Goal: Information Seeking & Learning: Learn about a topic

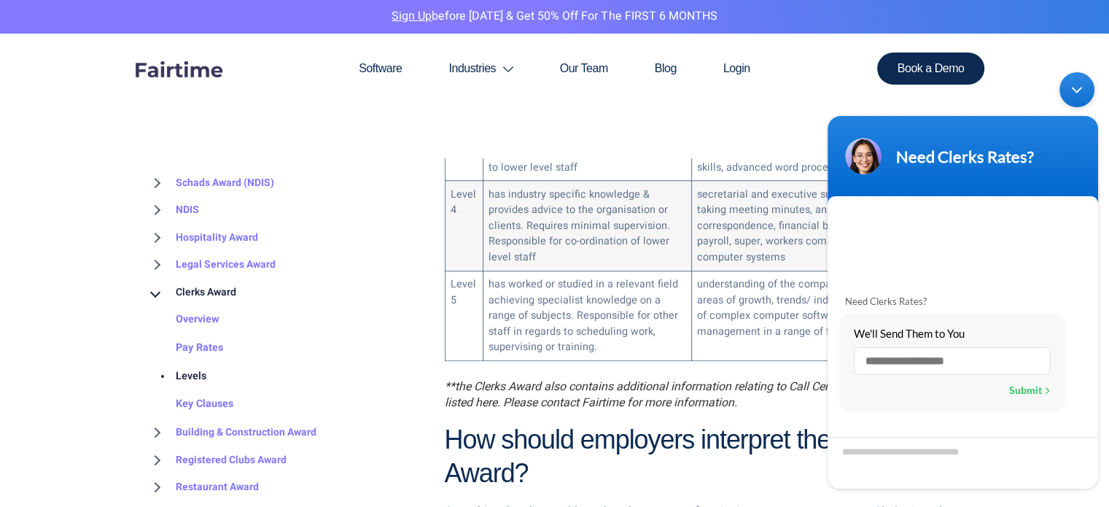
click at [767, 112] on section "Software Industries Aged Care Award Schads Award Clerks Private Sector Award Le…" at bounding box center [554, 96] width 1109 height 124
click at [790, 114] on section "Software Industries Aged Care Award Schads Award Clerks Private Sector Award Le…" at bounding box center [554, 96] width 1109 height 124
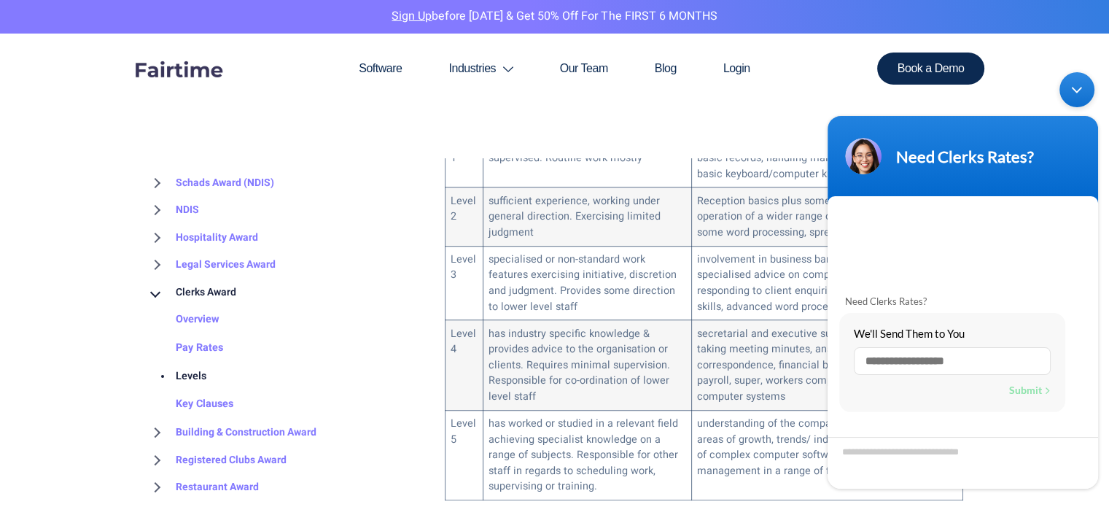
scroll to position [729, 0]
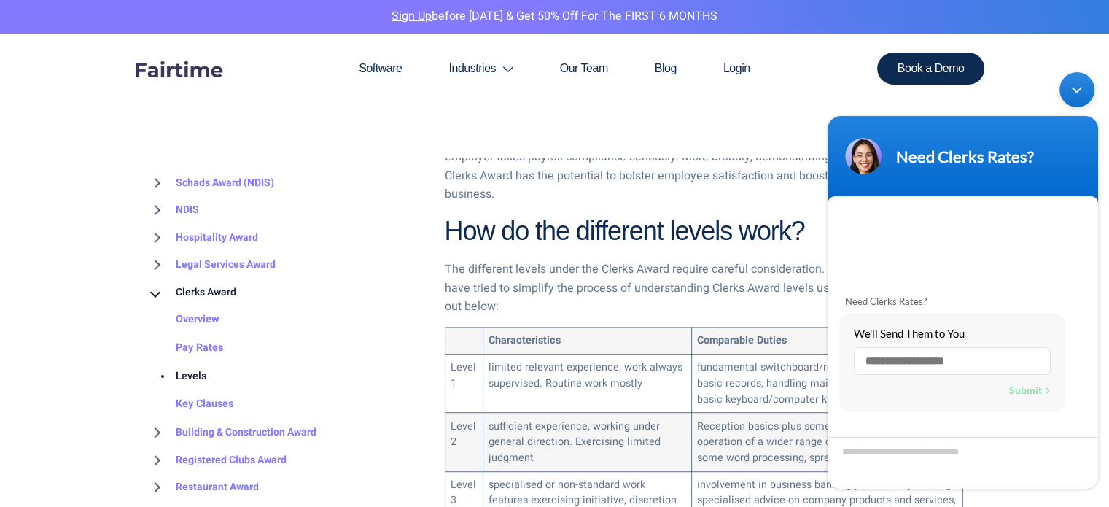
click at [996, 91] on body "Need Clerks Rates? Need Clerks Rates? We'll Send Them to You Enter a valid emai…" at bounding box center [962, 280] width 285 height 431
click at [1080, 93] on div "Minimize live chat window" at bounding box center [1076, 89] width 35 height 35
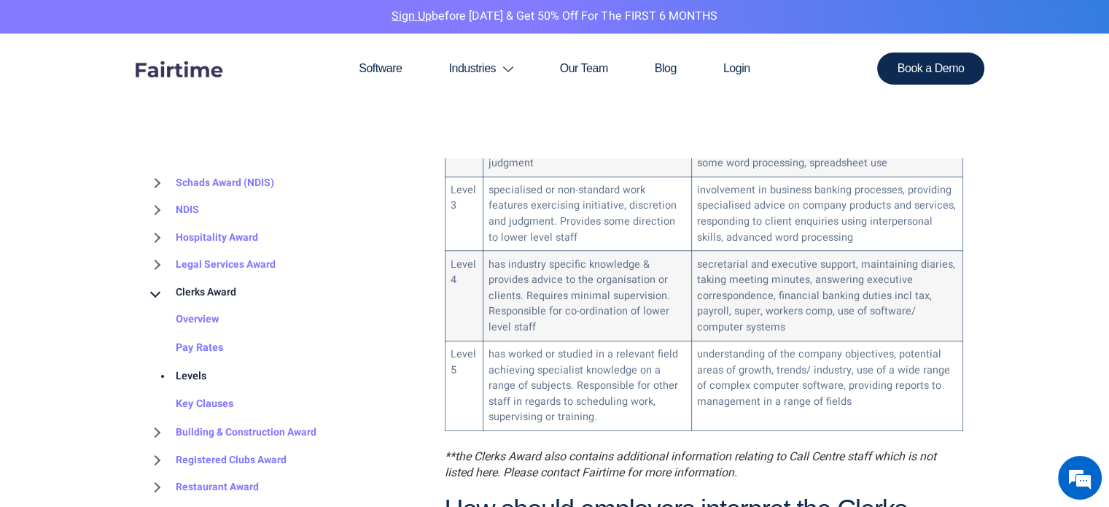
scroll to position [1021, 0]
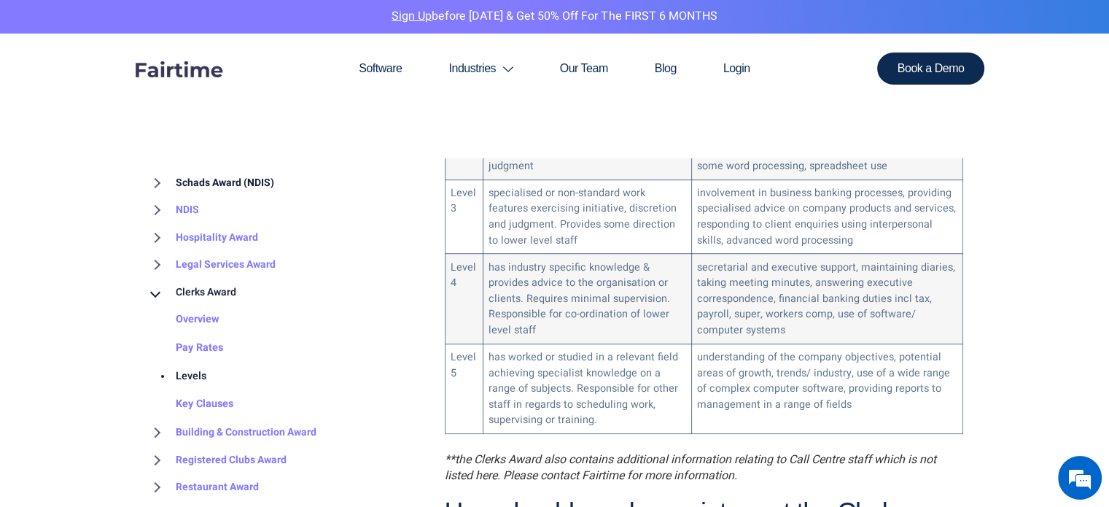
click at [233, 183] on link "Schads Award (NDIS)" at bounding box center [211, 183] width 128 height 28
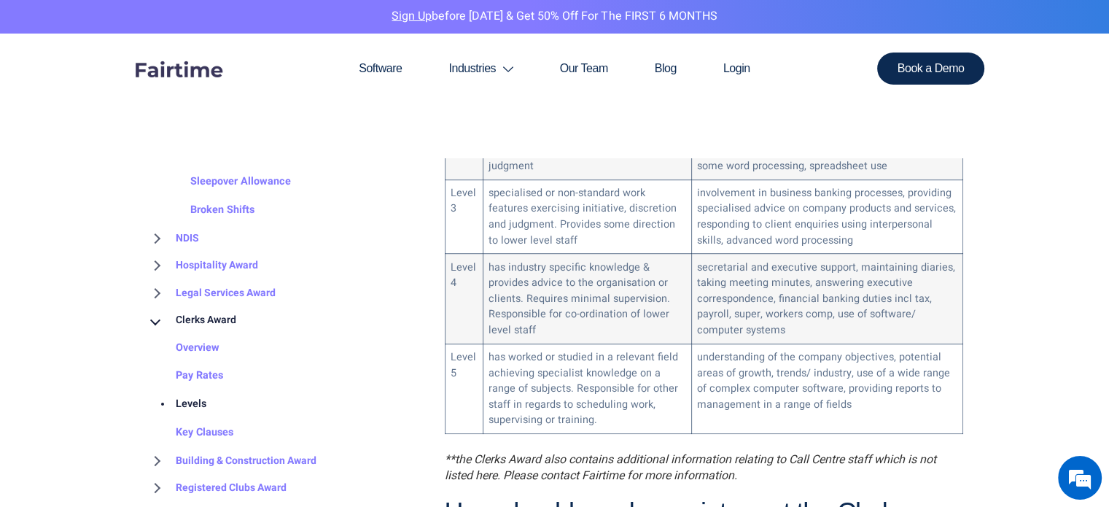
scroll to position [227, 0]
click at [152, 320] on link "Clerks Award" at bounding box center [192, 319] width 90 height 28
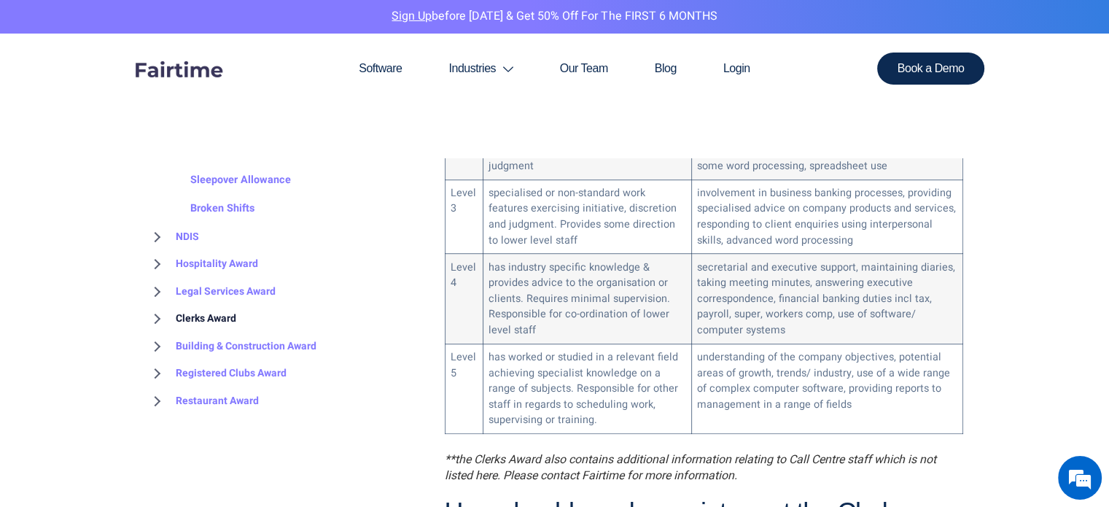
click at [152, 321] on link "Clerks Award" at bounding box center [192, 319] width 90 height 28
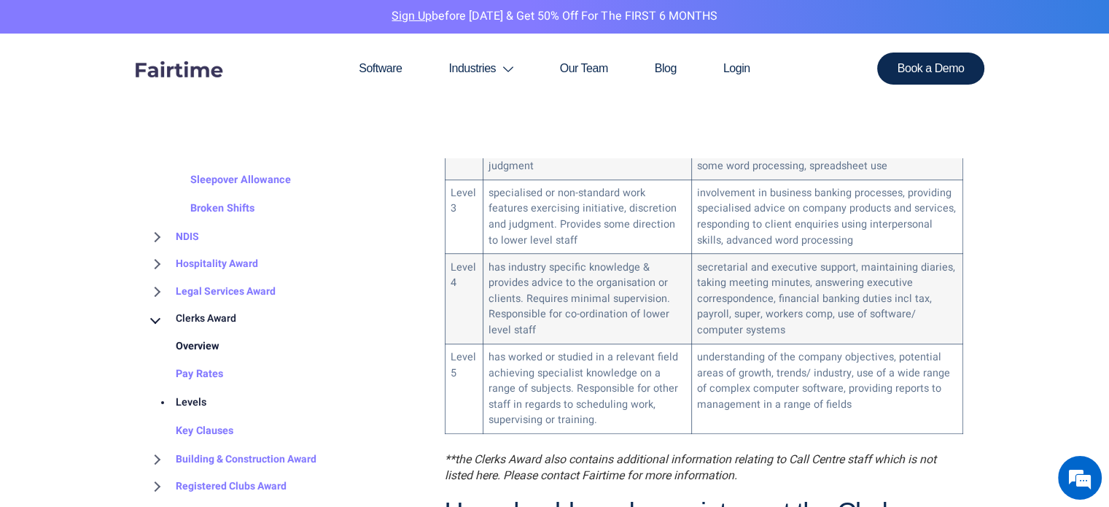
click at [205, 348] on link "Overview" at bounding box center [183, 346] width 73 height 28
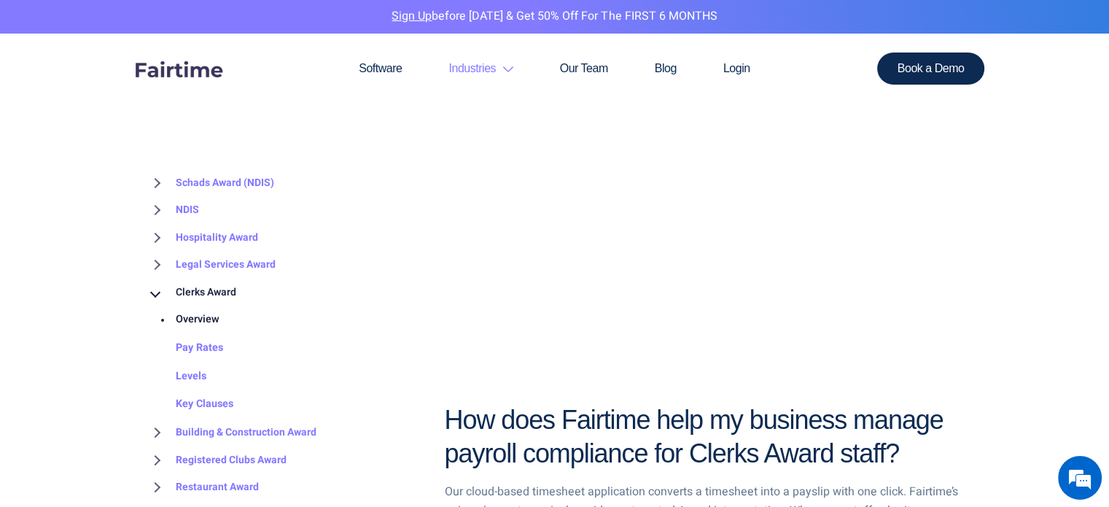
scroll to position [1094, 0]
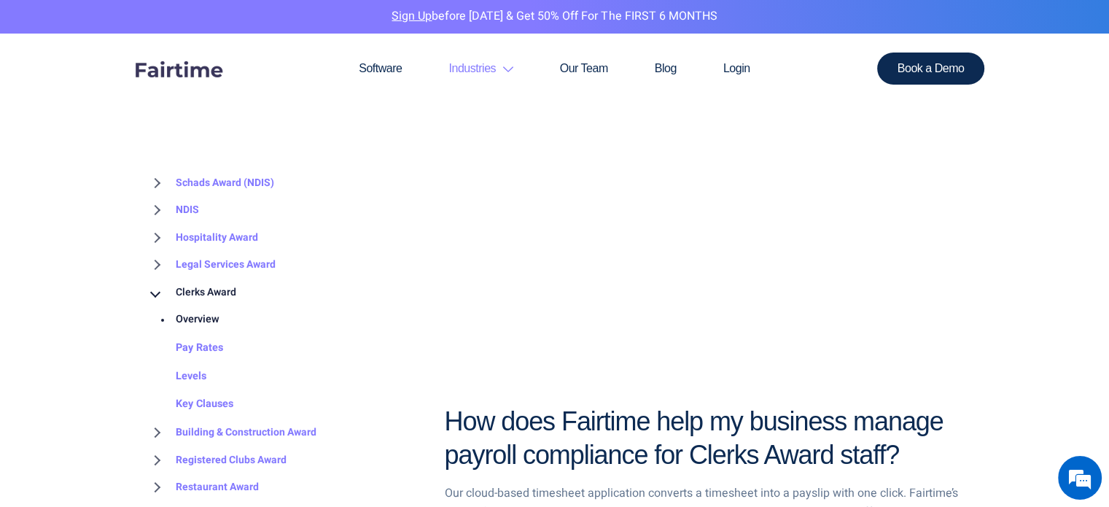
click at [1018, 302] on div at bounding box center [554, 355] width 1109 height 1823
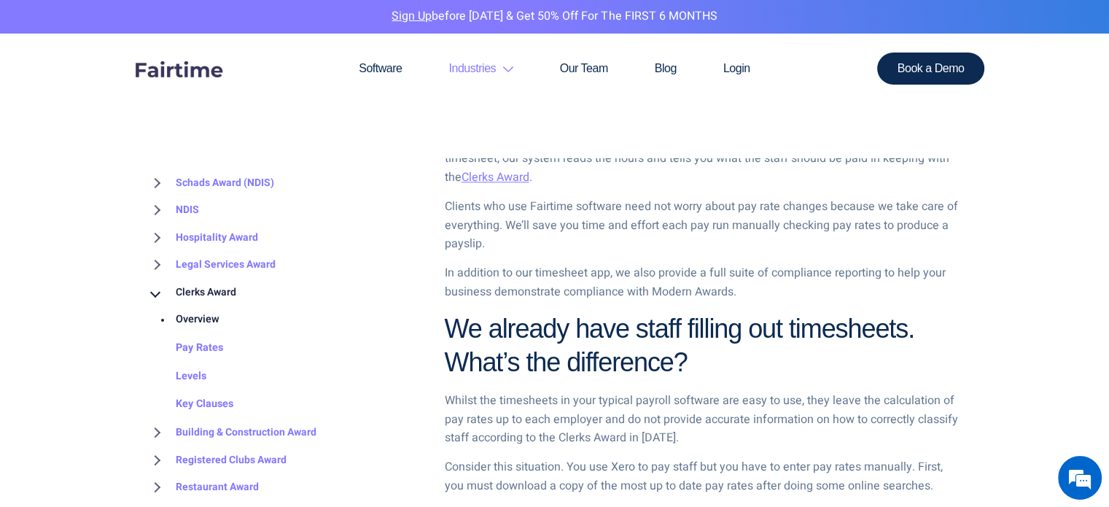
scroll to position [1318, 0]
